Goal: Check status: Check status

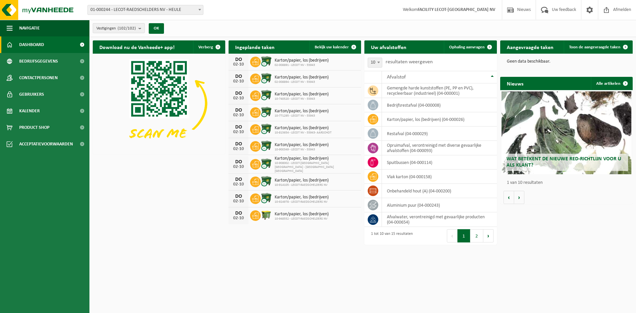
click at [132, 27] on count "(102/102)" at bounding box center [127, 28] width 18 height 4
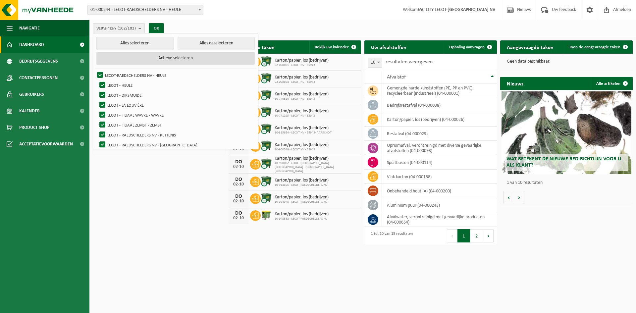
click at [142, 59] on button "Actieve selecteren" at bounding box center [175, 58] width 158 height 13
click at [195, 43] on button "Alles deselecteren" at bounding box center [216, 43] width 77 height 13
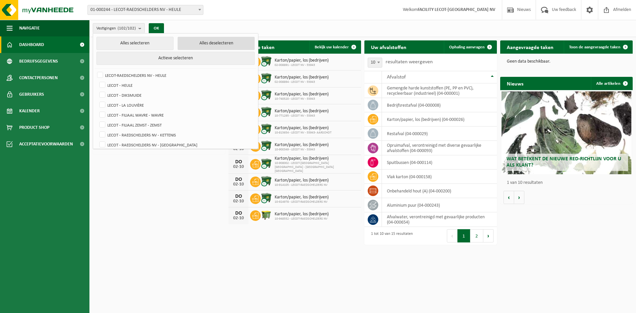
checkbox input "false"
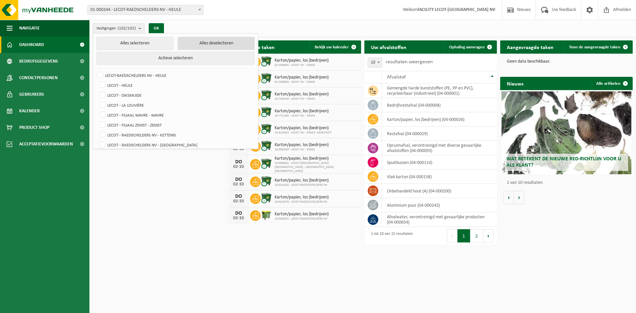
checkbox input "false"
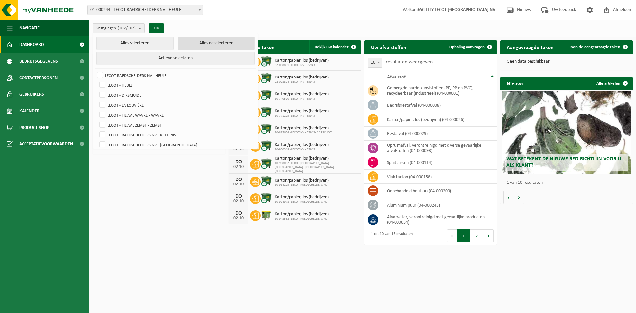
checkbox input "false"
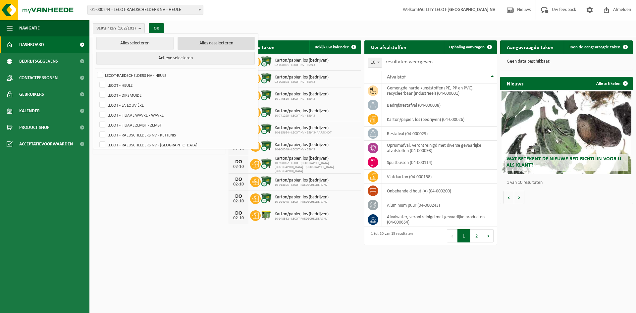
checkbox input "false"
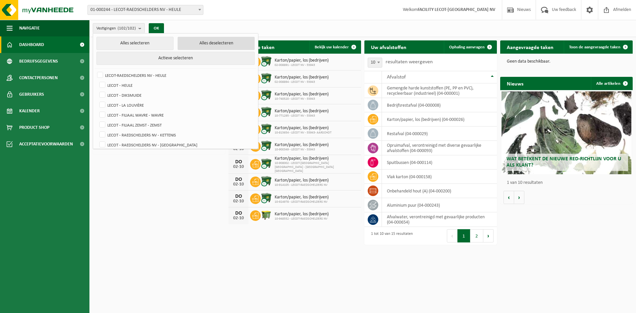
checkbox input "false"
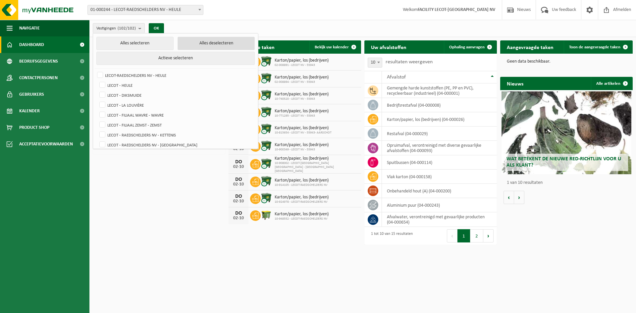
checkbox input "false"
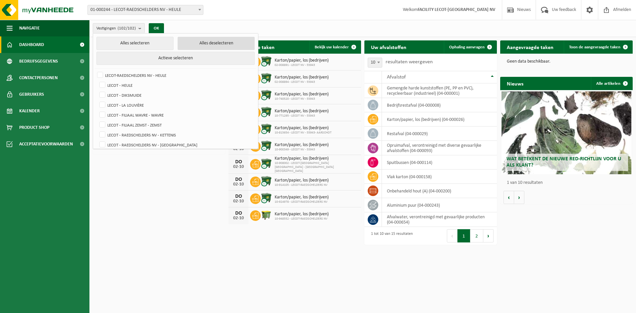
checkbox input "false"
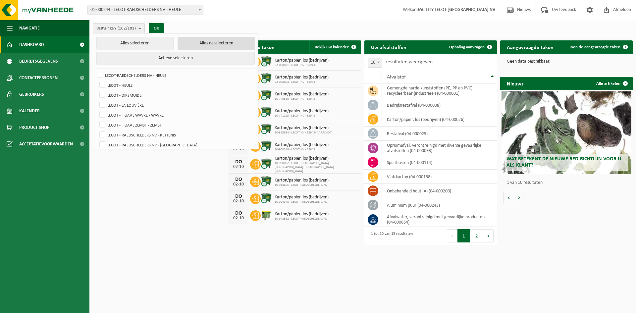
checkbox input "false"
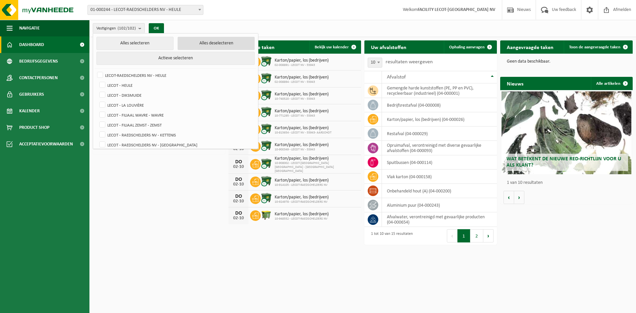
checkbox input "false"
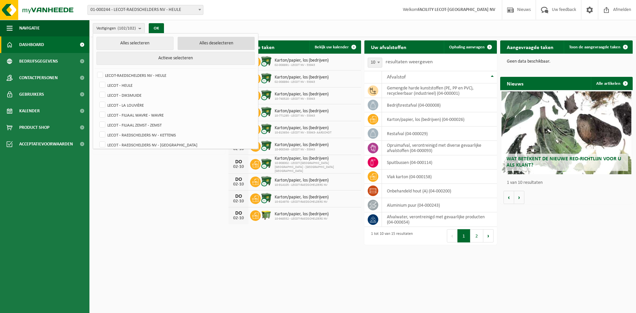
checkbox input "false"
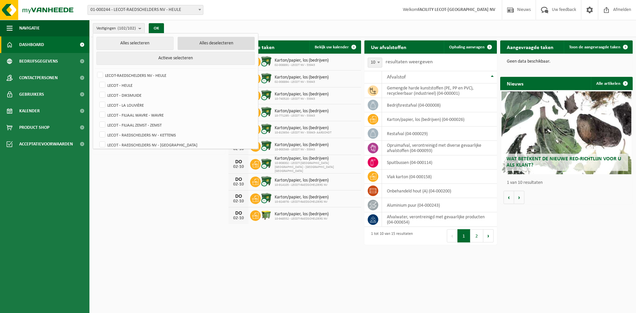
checkbox input "false"
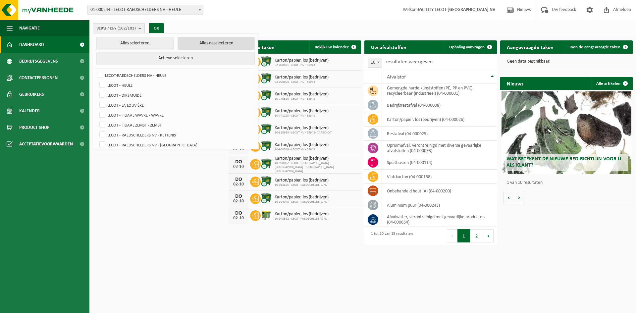
checkbox input "false"
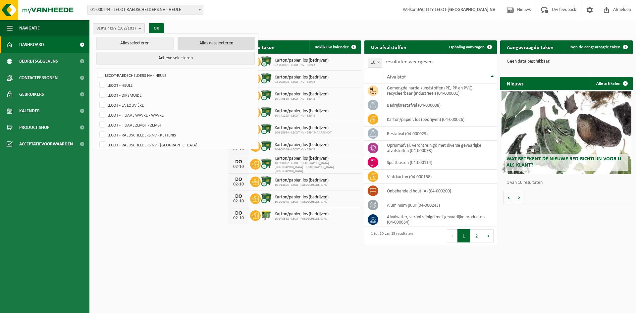
checkbox input "false"
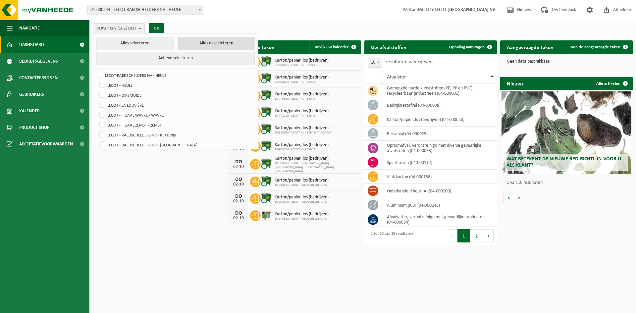
checkbox input "false"
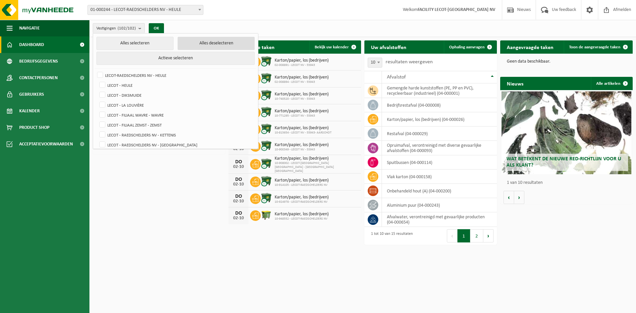
checkbox input "false"
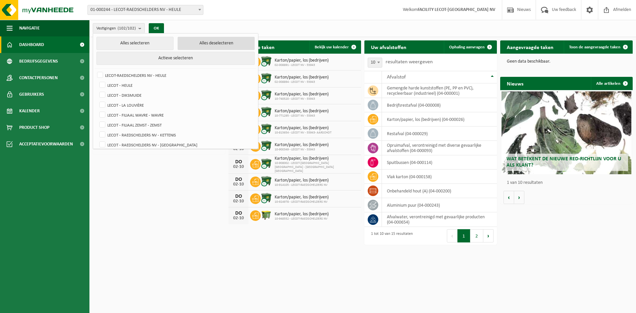
checkbox input "false"
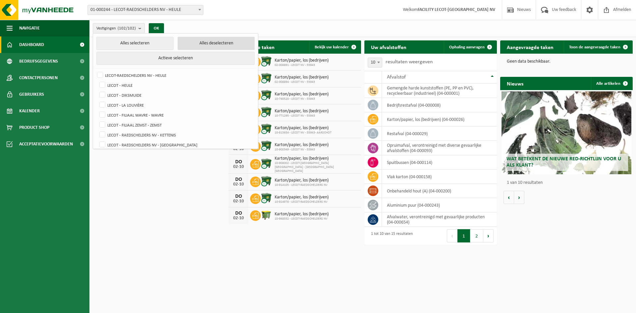
checkbox input "false"
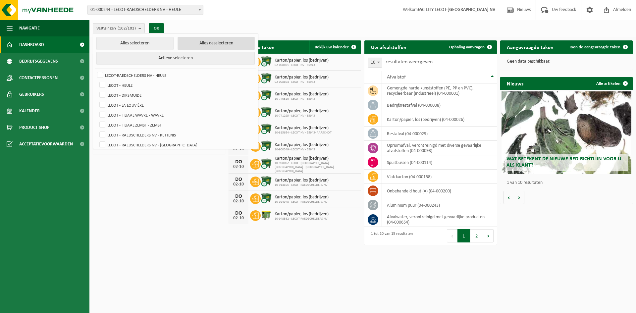
checkbox input "false"
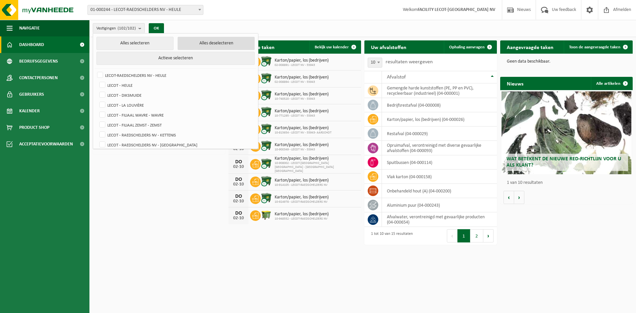
checkbox input "false"
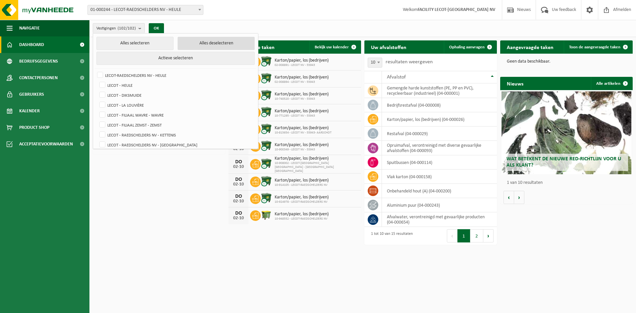
checkbox input "false"
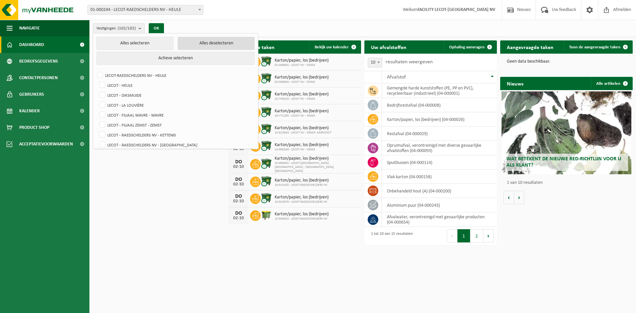
checkbox input "false"
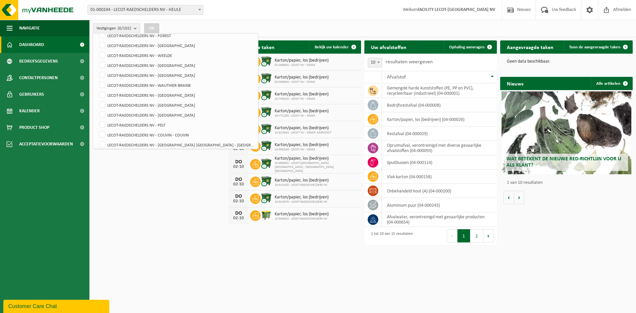
scroll to position [928, 0]
click at [161, 81] on label "LECOT-RAEDSCHELDERS NV - [GEOGRAPHIC_DATA]" at bounding box center [176, 82] width 156 height 10
click at [97, 77] on input "LECOT-RAEDSCHELDERS NV - [GEOGRAPHIC_DATA]" at bounding box center [97, 77] width 0 height 0
checkbox input "true"
click at [153, 28] on button "OK" at bounding box center [151, 28] width 15 height 11
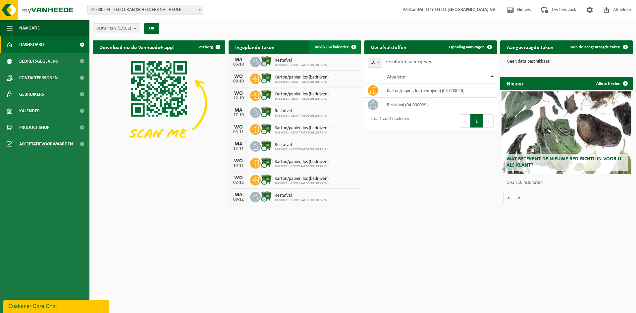
click at [333, 47] on span "Bekijk uw kalender" at bounding box center [332, 47] width 34 height 4
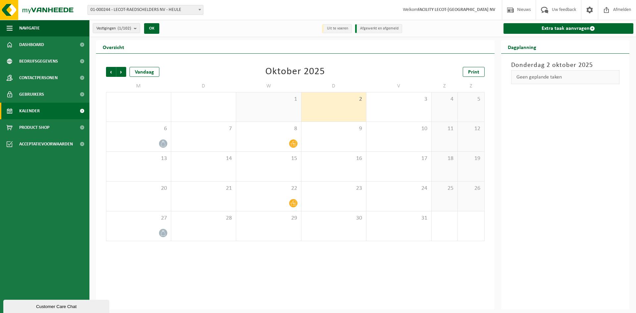
click at [207, 266] on div "Vorige Volgende Vandaag [DATE] Print M D W D V Z Z 29 30 1 2 3 4 5 6 7 8 9 10 1…" at bounding box center [295, 182] width 399 height 256
click at [161, 147] on span at bounding box center [163, 144] width 8 height 8
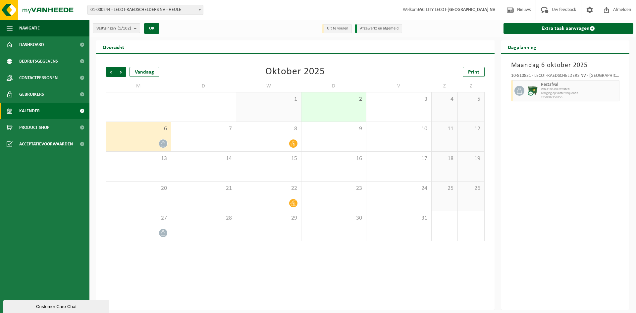
click at [190, 58] on div "Vorige Volgende Vandaag [DATE] Print M D W D V Z Z 29 30 1 2 3 4 5 6 7 8 9 10 1…" at bounding box center [295, 182] width 399 height 256
click at [212, 68] on div "Vorige Volgende Vandaag [DATE] Print" at bounding box center [295, 72] width 379 height 10
